Goal: Share content

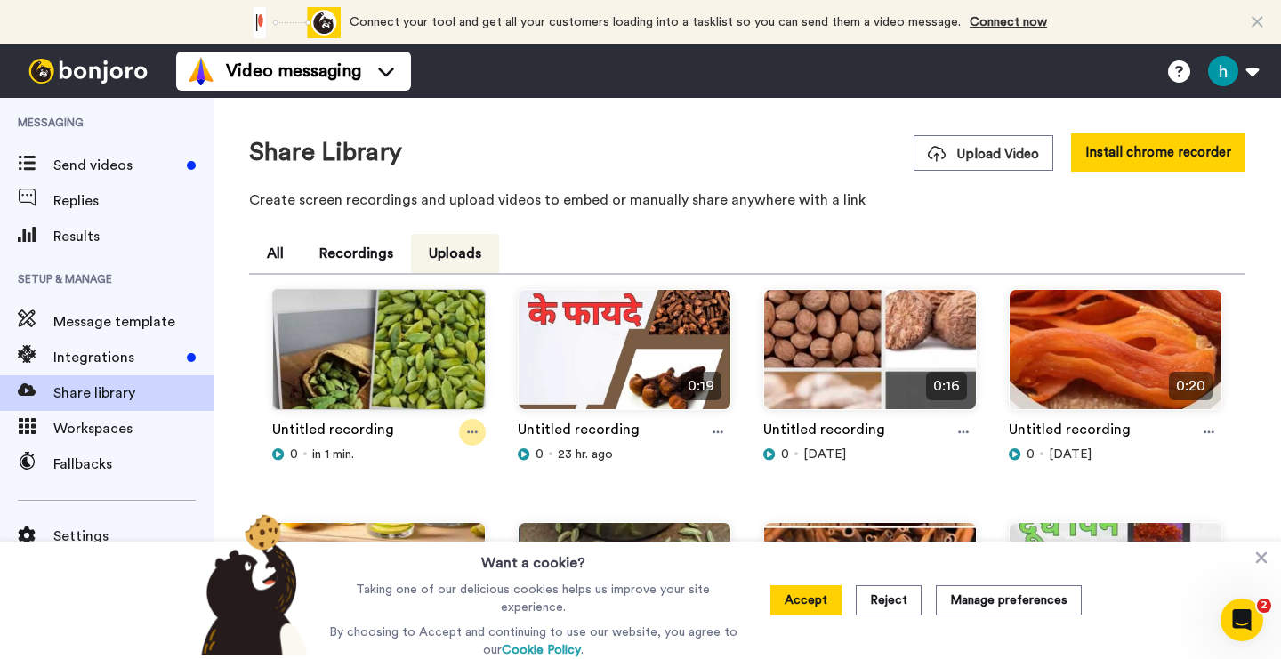
click at [475, 430] on icon at bounding box center [472, 432] width 11 height 12
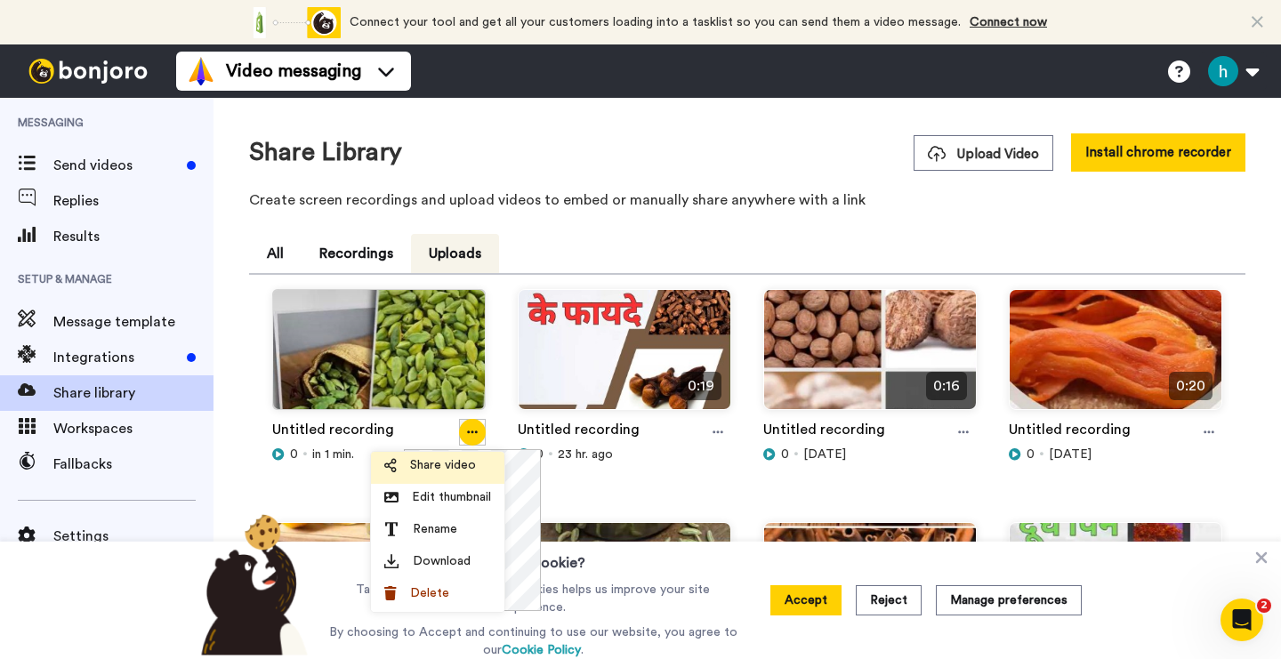
click at [455, 457] on span "Share video" at bounding box center [443, 465] width 66 height 18
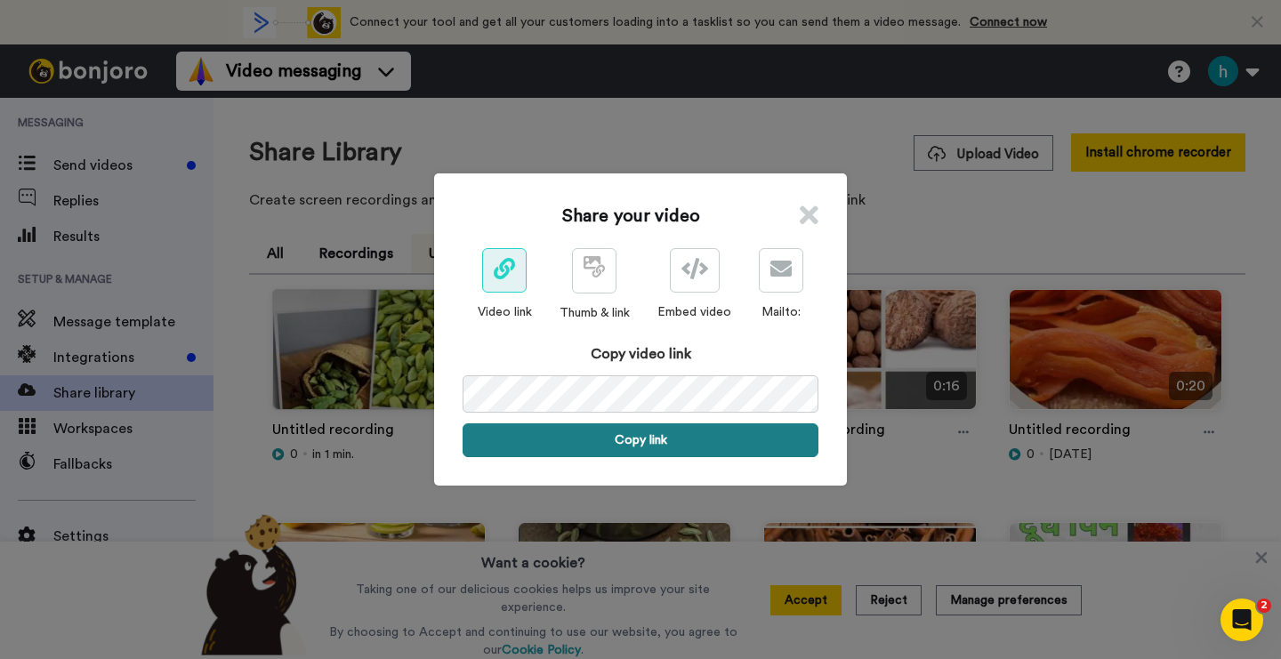
click at [656, 439] on button "Copy link" at bounding box center [641, 440] width 356 height 34
